Goal: Task Accomplishment & Management: Manage account settings

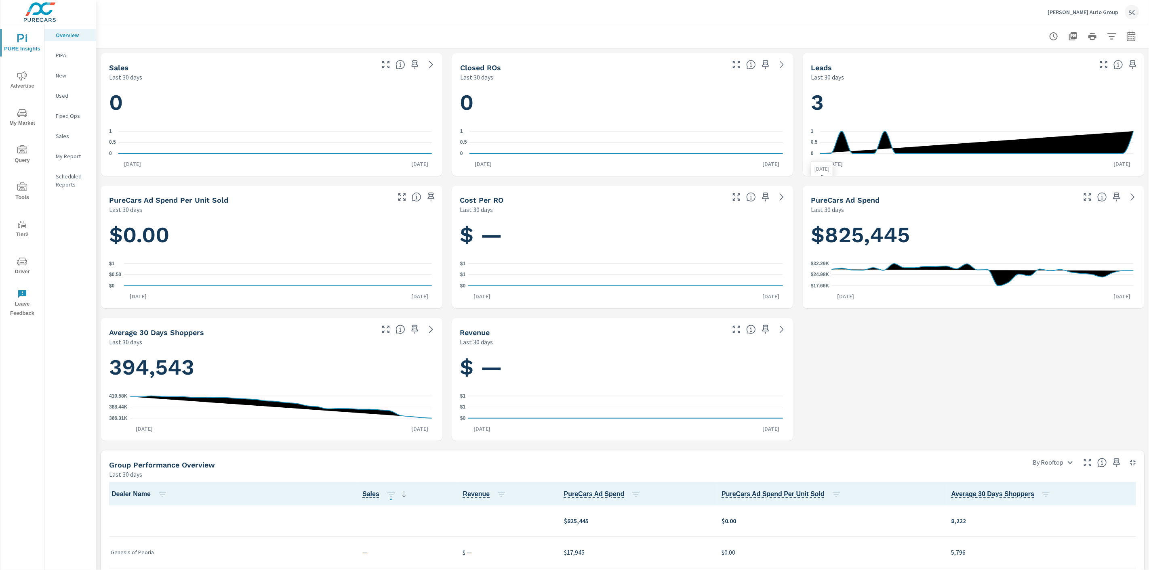
scroll to position [0, 0]
click at [1127, 11] on div "SC" at bounding box center [1132, 12] width 15 height 15
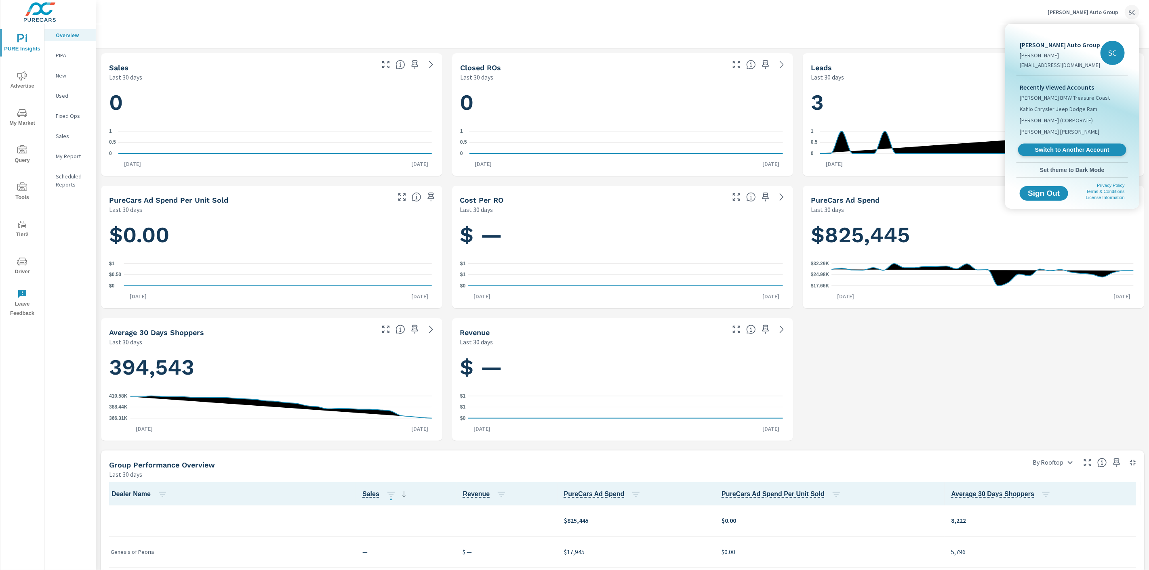
click at [1085, 149] on span "Switch to Another Account" at bounding box center [1071, 150] width 99 height 8
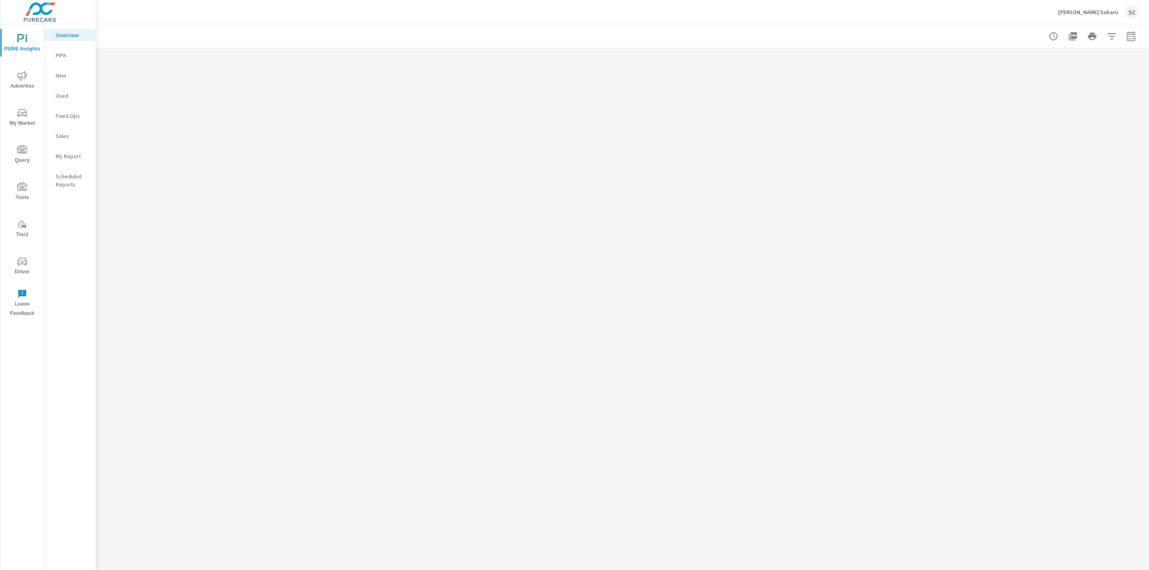
scroll to position [0, 0]
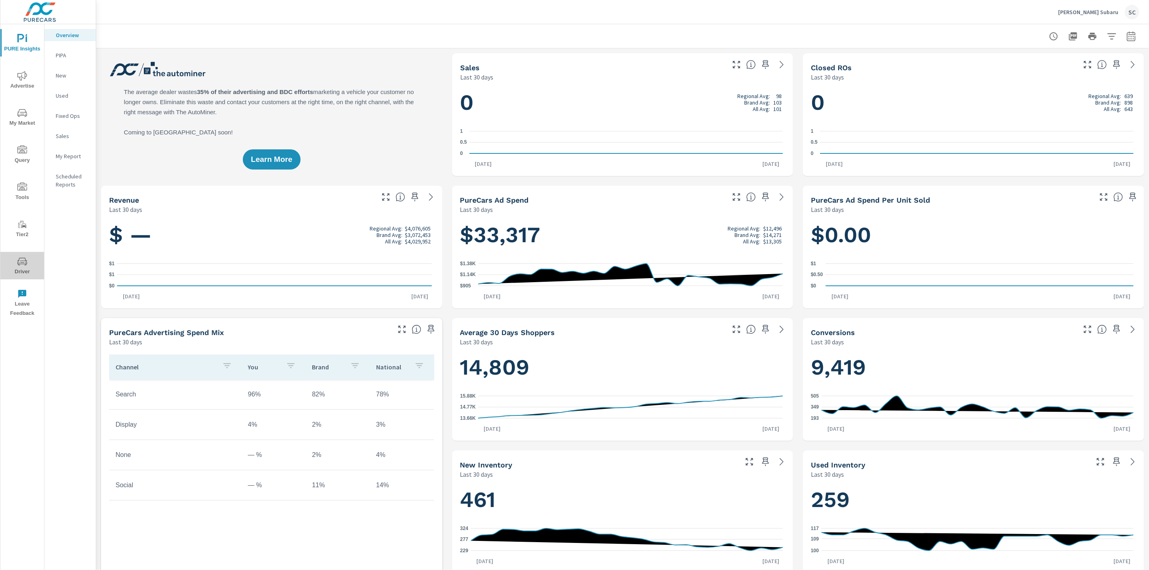
click at [17, 272] on span "Driver" at bounding box center [22, 267] width 39 height 20
